Goal: Task Accomplishment & Management: Manage account settings

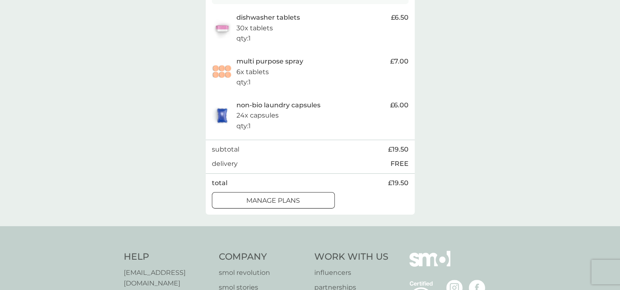
scroll to position [180, 0]
click at [270, 204] on button "manage plans" at bounding box center [273, 199] width 123 height 16
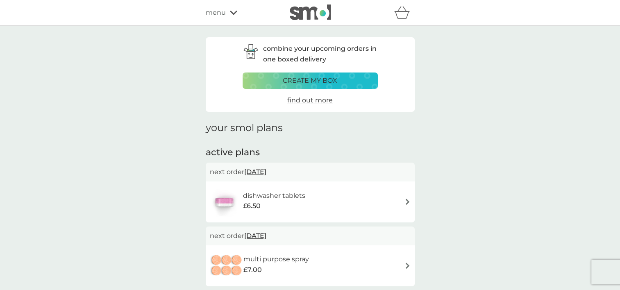
click at [406, 265] on img at bounding box center [407, 266] width 6 height 6
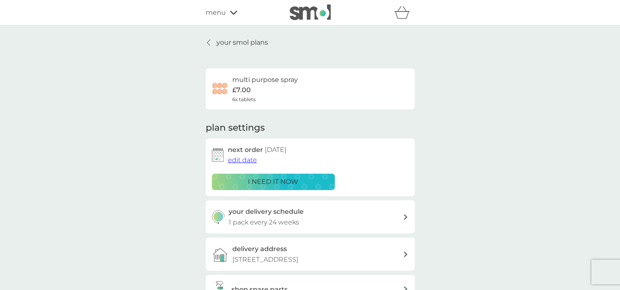
click at [240, 161] on span "edit date" at bounding box center [242, 160] width 29 height 8
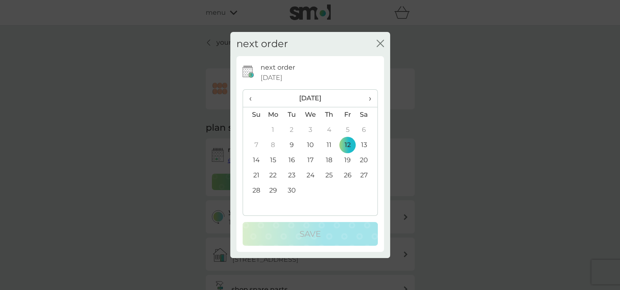
click at [369, 98] on span "›" at bounding box center [367, 98] width 8 height 17
click at [309, 160] on td "12" at bounding box center [310, 160] width 19 height 15
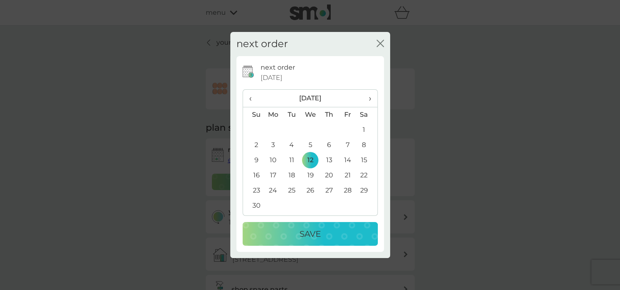
click at [315, 234] on p "Save" at bounding box center [309, 233] width 21 height 13
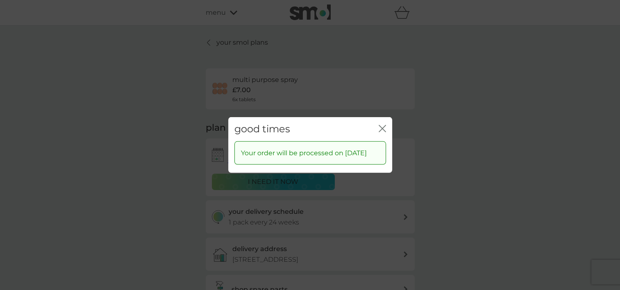
click at [385, 125] on icon "close" at bounding box center [382, 128] width 7 height 7
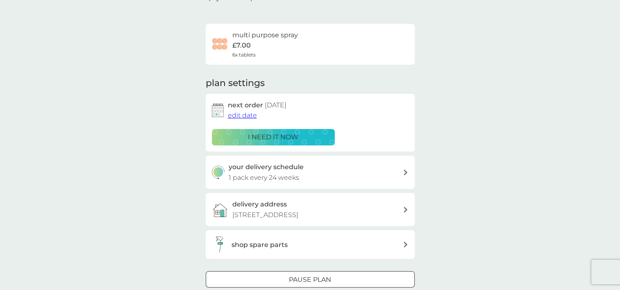
scroll to position [49, 0]
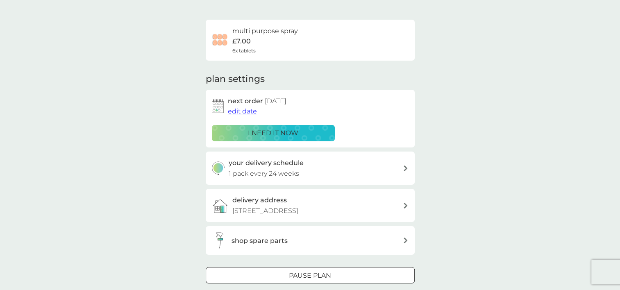
click at [404, 169] on icon at bounding box center [406, 169] width 4 height 6
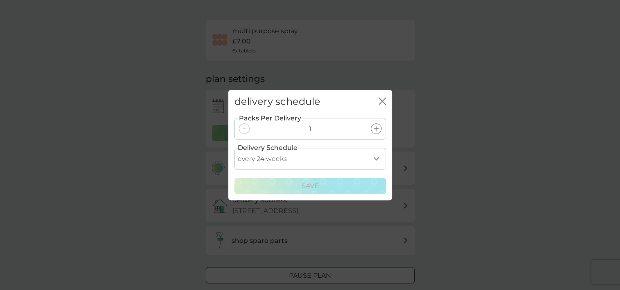
click at [379, 159] on select "every 1 week every 2 weeks every 3 weeks every 4 weeks every 5 weeks every 6 we…" at bounding box center [310, 159] width 152 height 22
select select "245"
click at [234, 148] on select "every 1 week every 2 weeks every 3 weeks every 4 weeks every 5 weeks every 6 we…" at bounding box center [310, 159] width 152 height 22
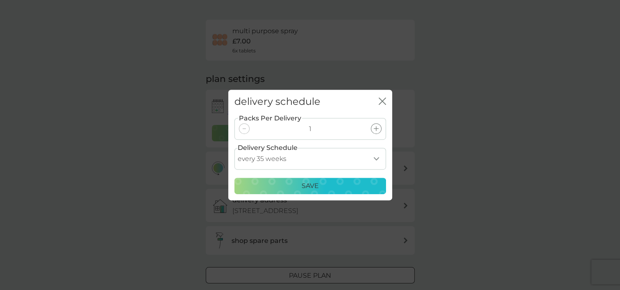
click at [360, 195] on div "Packs Per Delivery 1 Delivery Schedule every 1 week every 2 weeks every 3 weeks…" at bounding box center [310, 157] width 164 height 86
click at [359, 190] on div "Save" at bounding box center [310, 186] width 141 height 11
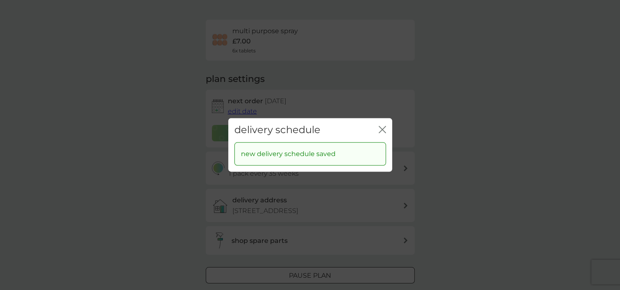
click at [387, 129] on div "delivery schedule close" at bounding box center [310, 130] width 164 height 24
click at [383, 129] on icon "close" at bounding box center [382, 129] width 7 height 7
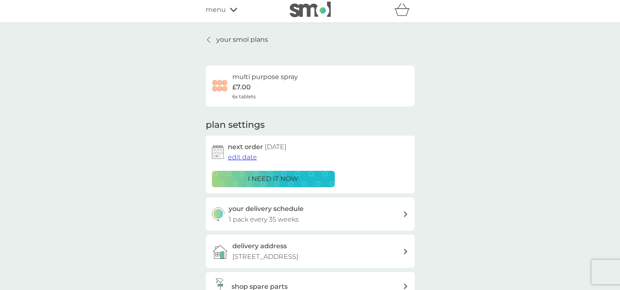
scroll to position [0, 0]
